Goal: Transaction & Acquisition: Purchase product/service

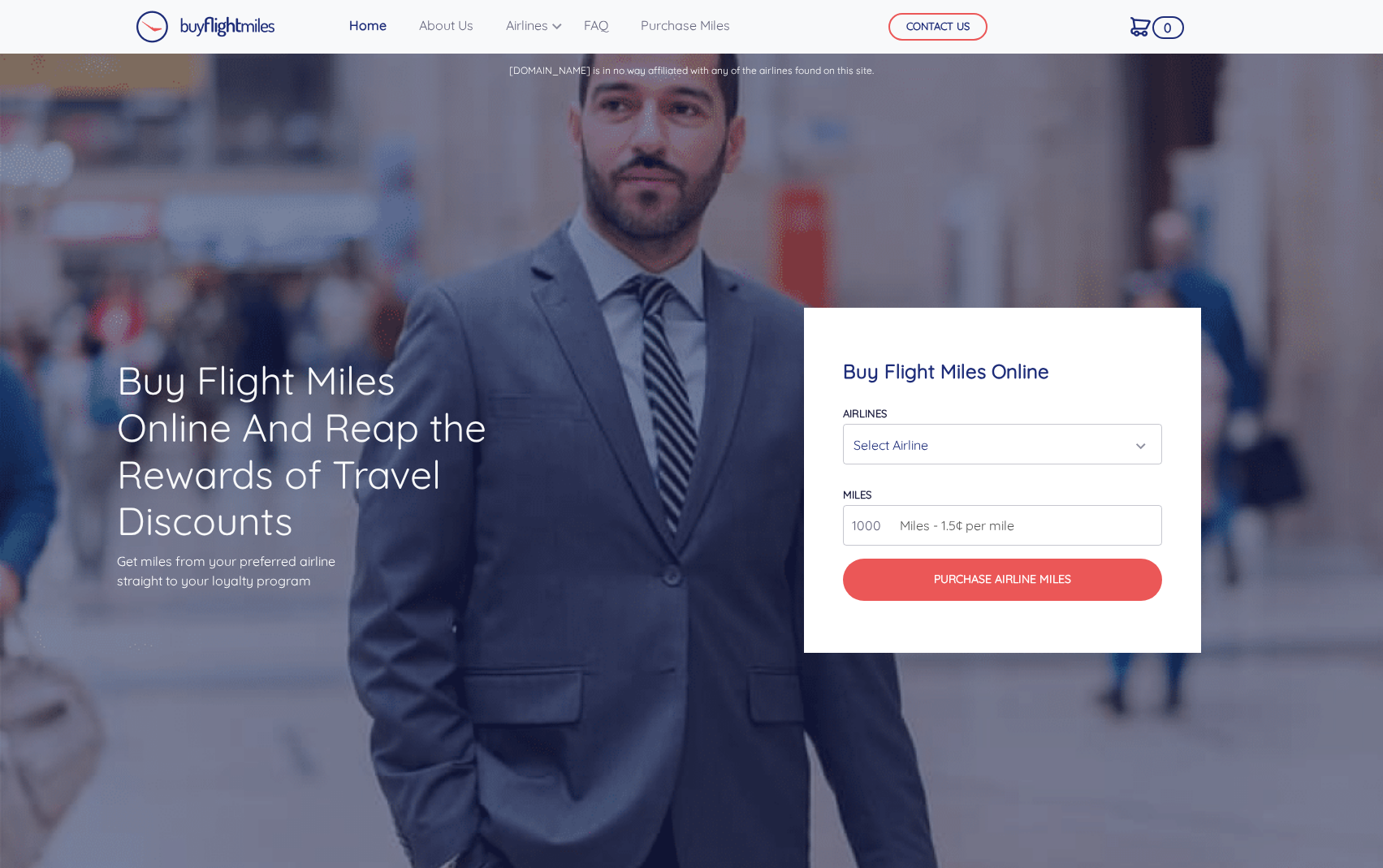
click at [925, 528] on span "Miles - 1.5¢ per mile" at bounding box center [953, 525] width 123 height 20
click at [998, 523] on span "Miles - 1.5¢ per mile" at bounding box center [953, 525] width 123 height 20
click at [992, 450] on div "Select Airline" at bounding box center [998, 445] width 288 height 31
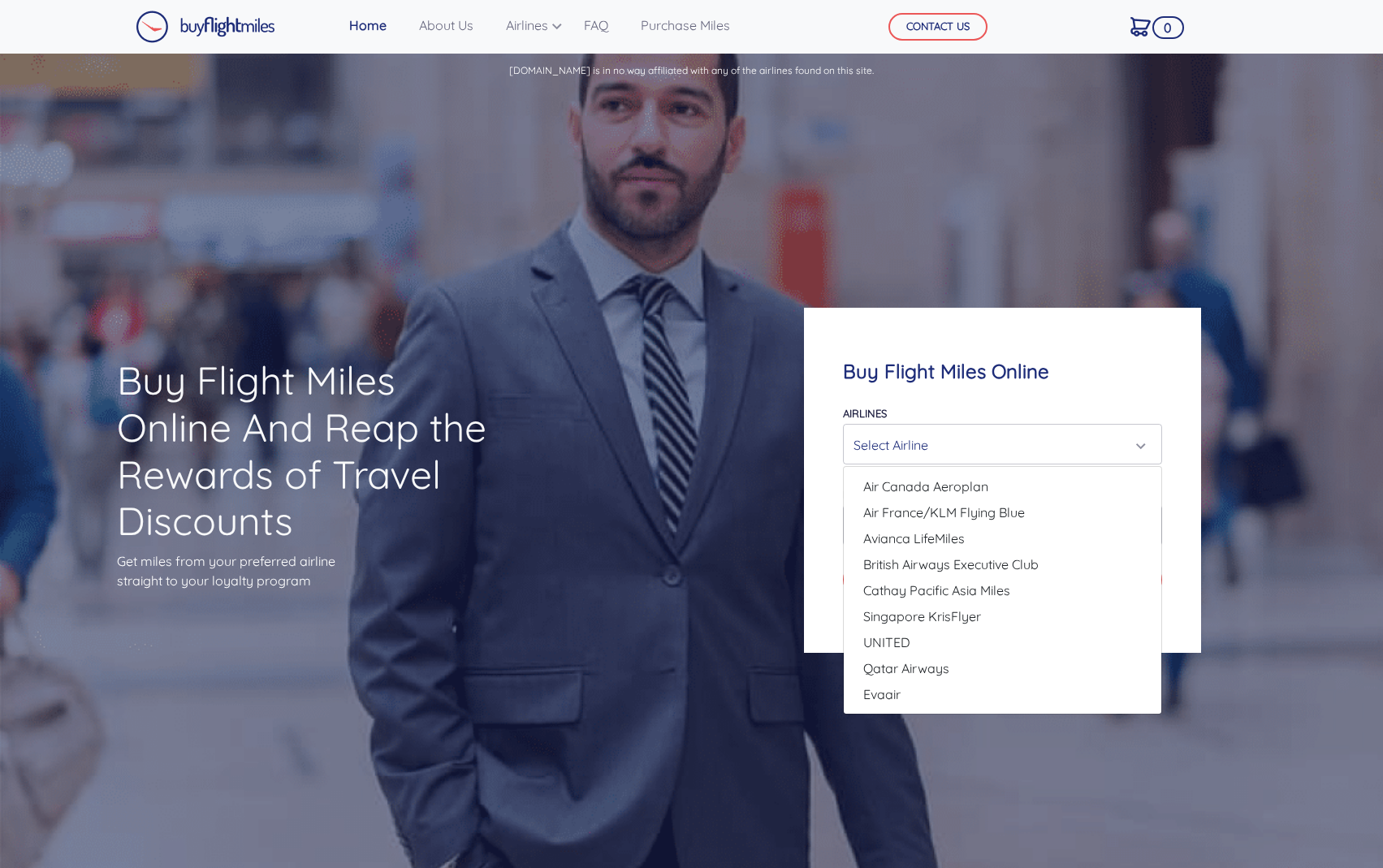
click at [810, 529] on div "Buy Flight Miles Online Airlines Air Canada Aeroplan Air France/KLM Flying Blue…" at bounding box center [1003, 480] width 397 height 345
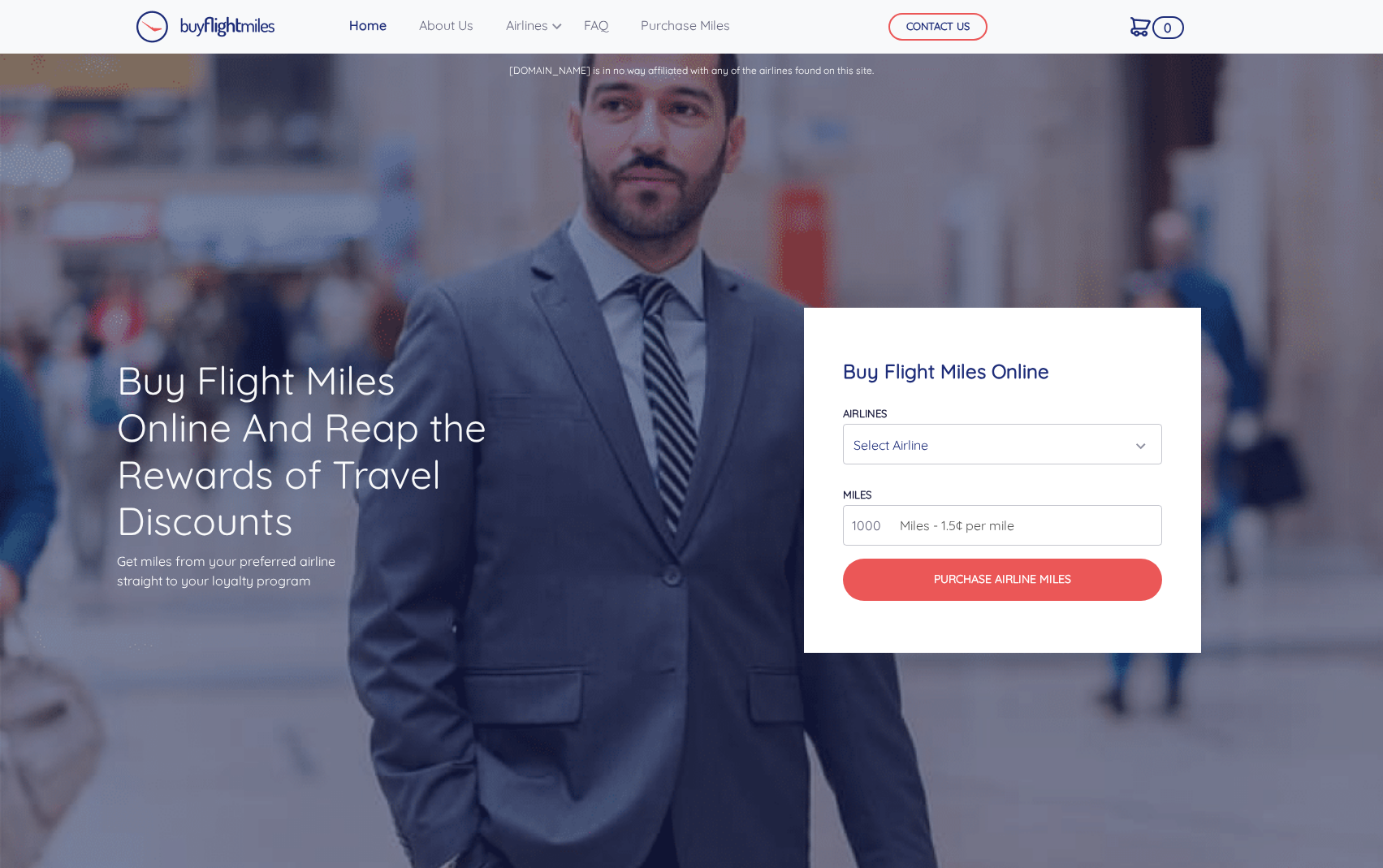
click at [949, 535] on span "Miles - 1.5¢ per mile" at bounding box center [953, 525] width 123 height 20
click at [988, 524] on span "Miles - 1.5¢ per mile" at bounding box center [953, 525] width 123 height 20
drag, startPoint x: 890, startPoint y: 524, endPoint x: 962, endPoint y: 524, distance: 72.0
click at [898, 524] on div "1000 Miles - 1.5¢ per mile" at bounding box center [1002, 525] width 319 height 41
click at [922, 527] on span "Miles - 1.5¢ per mile" at bounding box center [953, 525] width 123 height 20
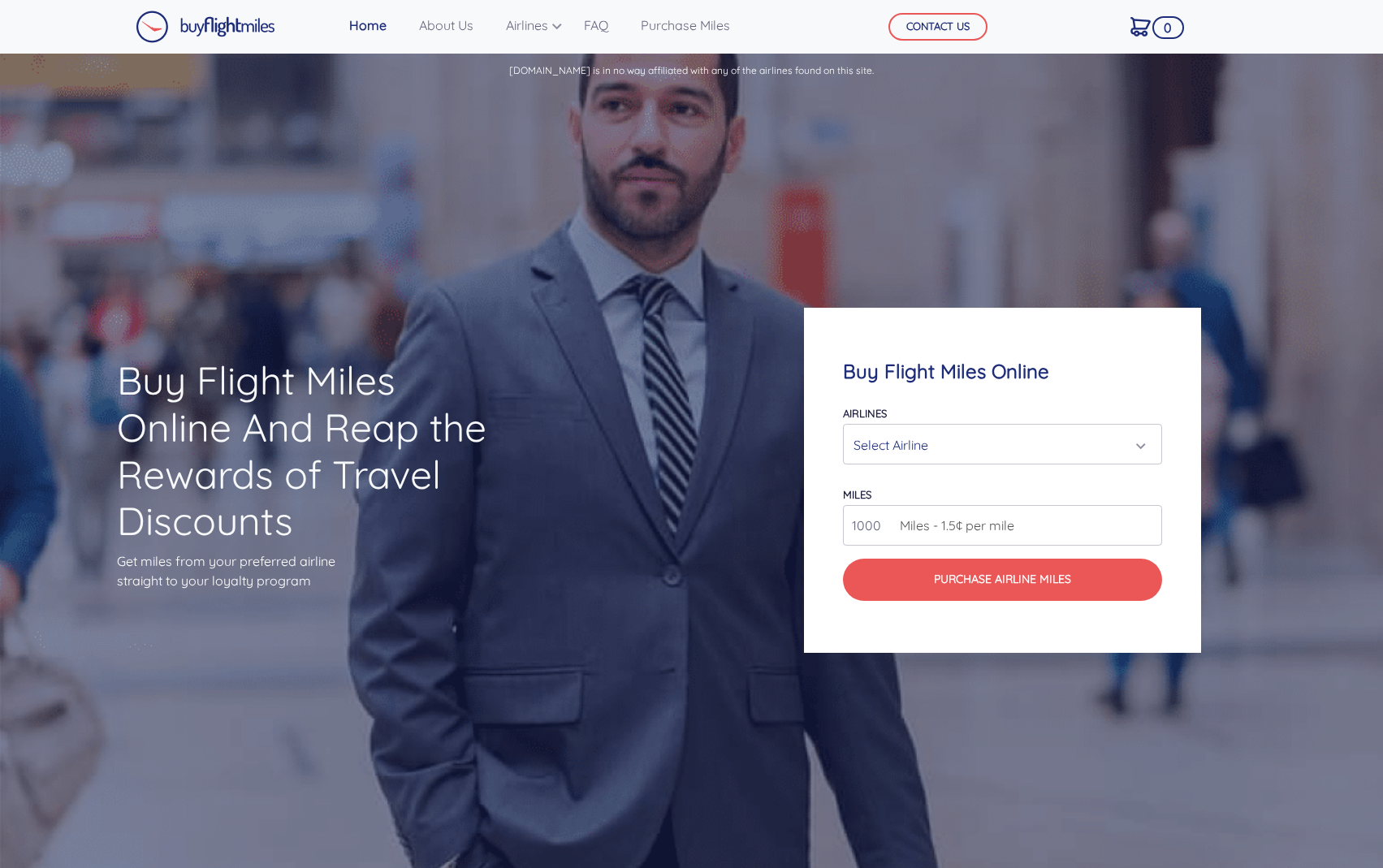
click at [875, 523] on input "1000" at bounding box center [1002, 525] width 319 height 41
click at [871, 520] on input "1000" at bounding box center [1002, 525] width 319 height 41
type input "999"
click at [1145, 528] on input "999" at bounding box center [1002, 525] width 319 height 41
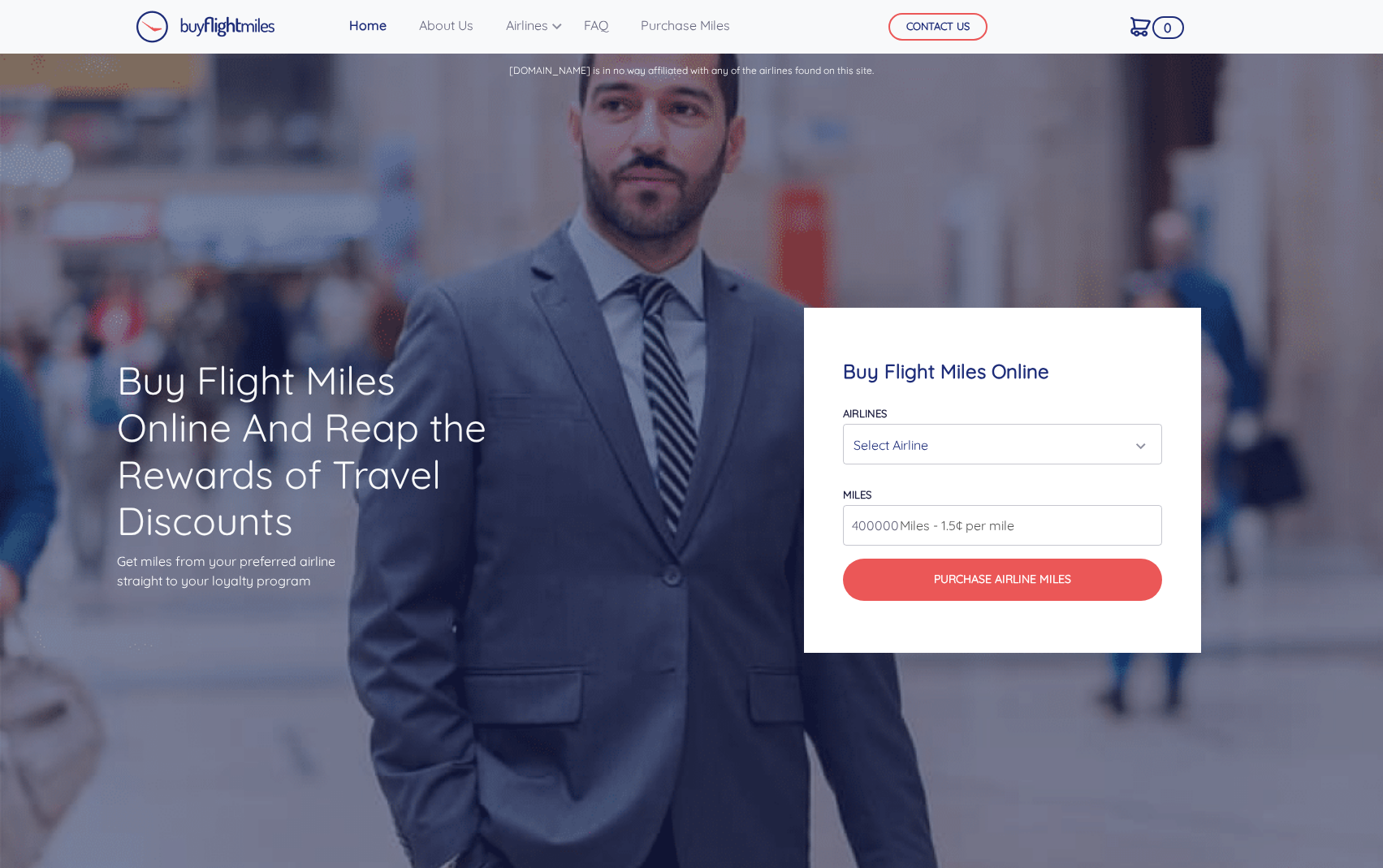
type input "400000"
click at [873, 527] on input "1000" at bounding box center [1002, 525] width 319 height 41
click at [896, 527] on span "Miles - 1.5¢ per mile" at bounding box center [953, 525] width 123 height 20
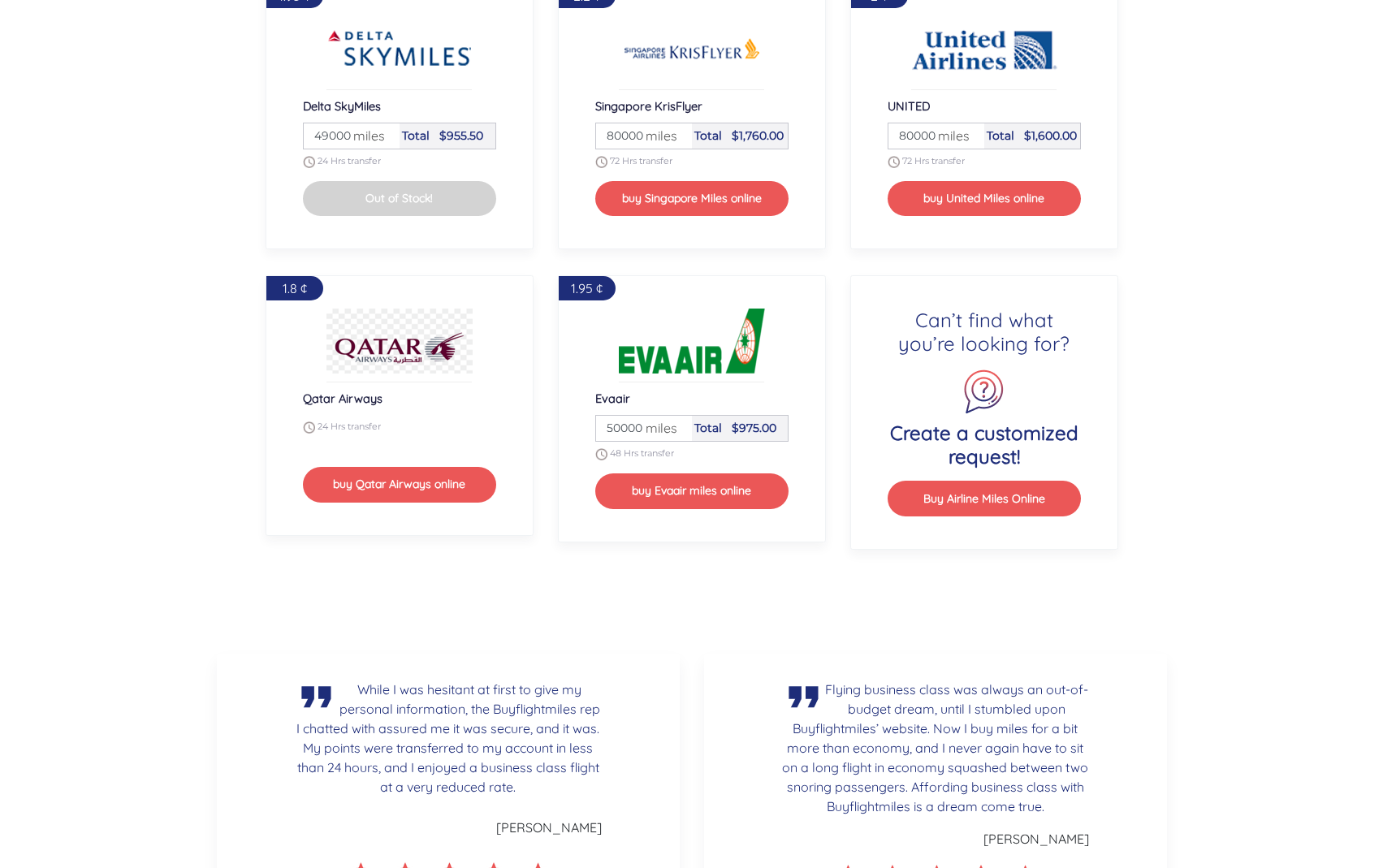
scroll to position [2357, 0]
